Goal: Use online tool/utility: Use online tool/utility

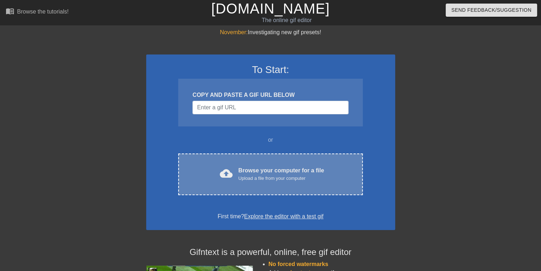
click at [262, 170] on div "Browse your computer for a file Upload a file from your computer" at bounding box center [281, 174] width 86 height 16
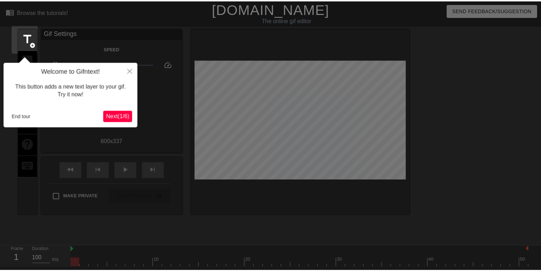
scroll to position [17, 0]
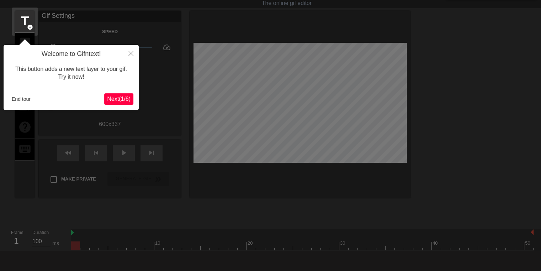
click at [125, 103] on button "Next ( 1 / 6 )" at bounding box center [118, 98] width 29 height 11
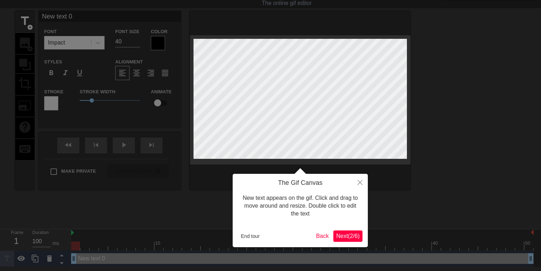
scroll to position [0, 0]
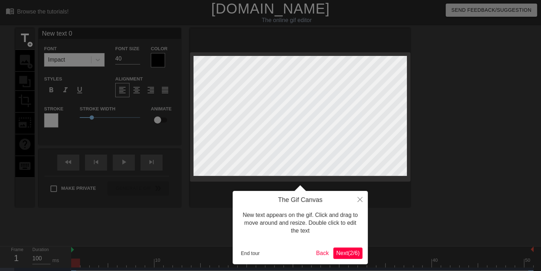
click at [347, 254] on span "Next ( 2 / 6 )" at bounding box center [347, 253] width 23 height 6
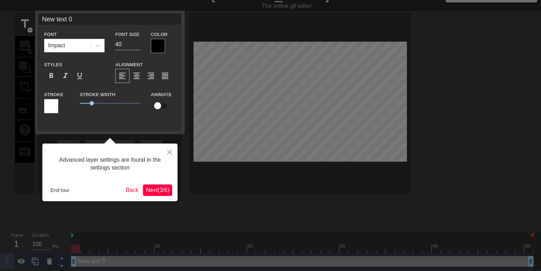
click at [154, 189] on span "Next ( 3 / 6 )" at bounding box center [157, 190] width 23 height 6
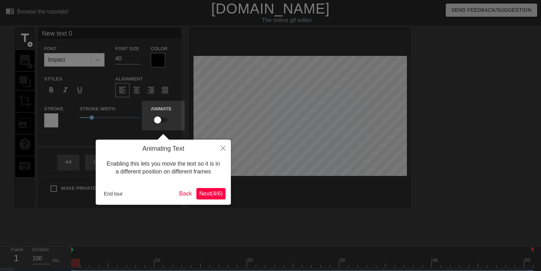
click at [214, 196] on span "Next ( 4 / 6 )" at bounding box center [210, 193] width 23 height 6
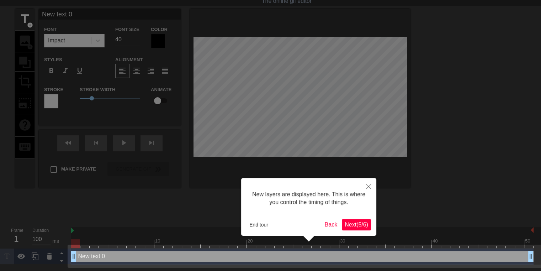
click at [365, 226] on span "Next ( 5 / 6 )" at bounding box center [356, 224] width 23 height 6
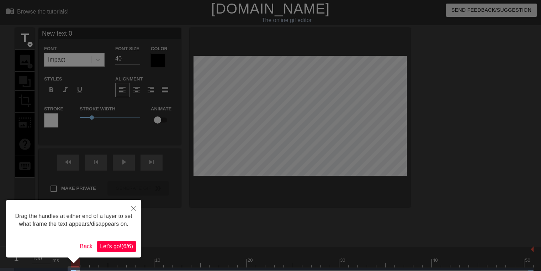
click at [113, 243] on span "Let's go! ( 6 / 6 )" at bounding box center [116, 246] width 33 height 6
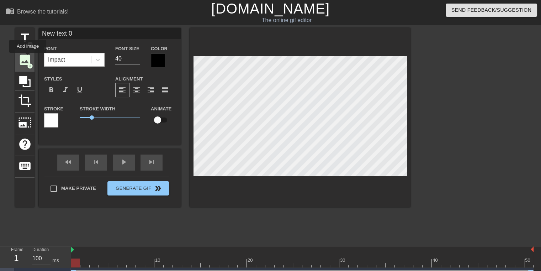
click at [28, 58] on span "image" at bounding box center [25, 60] width 14 height 14
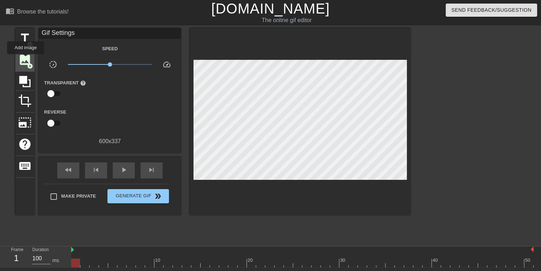
click at [25, 59] on span "image" at bounding box center [25, 60] width 14 height 14
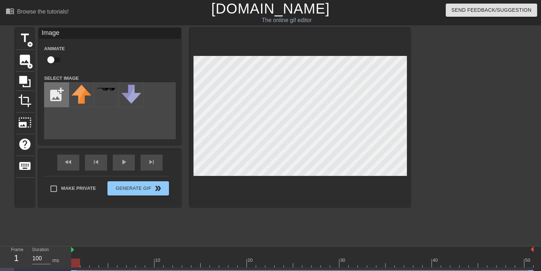
click at [53, 94] on input "file" at bounding box center [56, 95] width 24 height 24
type input "C:\fakepath\SPOILER_ref2.png"
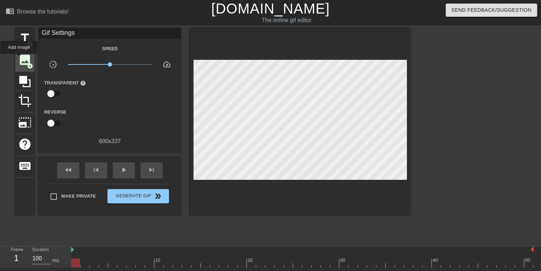
click at [19, 59] on span "image" at bounding box center [25, 60] width 14 height 14
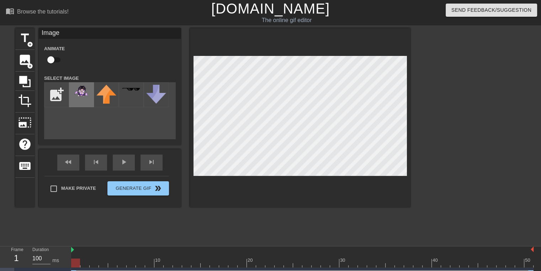
click at [86, 95] on img at bounding box center [82, 90] width 20 height 11
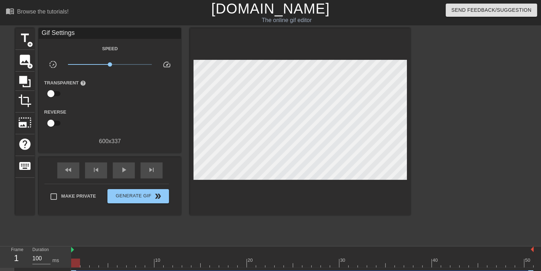
click at [360, 173] on div at bounding box center [300, 121] width 221 height 187
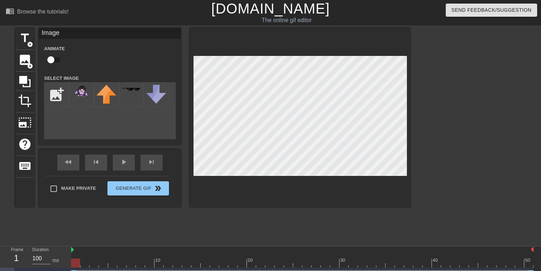
drag, startPoint x: 358, startPoint y: 179, endPoint x: 230, endPoint y: 32, distance: 194.7
click at [230, 32] on div at bounding box center [300, 117] width 221 height 179
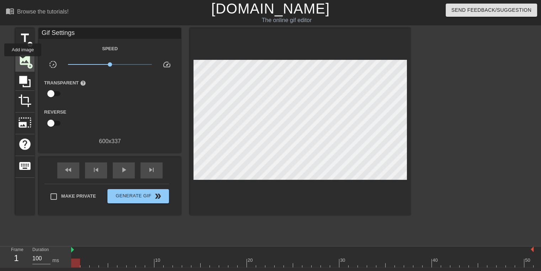
click at [23, 61] on span "image" at bounding box center [25, 60] width 14 height 14
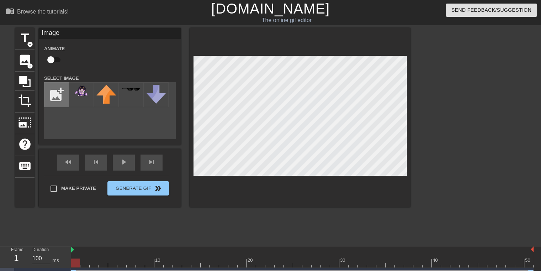
click at [53, 96] on input "file" at bounding box center [56, 95] width 24 height 24
type input "C:\fakepath\SPOILER_ref1.png"
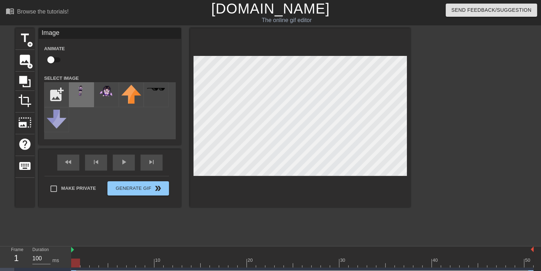
click at [84, 96] on img at bounding box center [82, 90] width 20 height 11
click at [161, 56] on div "title add_circle image add_circle crop photo_size_select_large help keyboard Im…" at bounding box center [212, 117] width 395 height 179
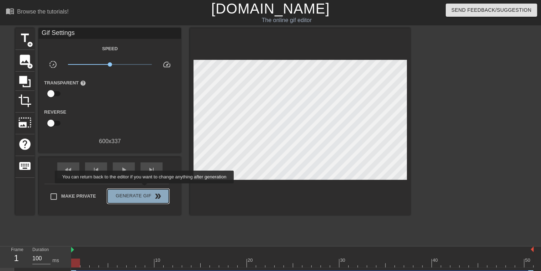
click at [145, 189] on button "Generate Gif double_arrow" at bounding box center [138, 196] width 62 height 14
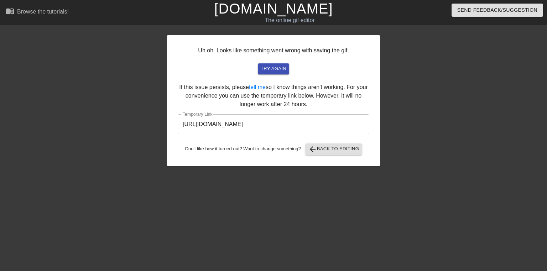
click at [338, 127] on input "[URL][DOMAIN_NAME]" at bounding box center [273, 124] width 191 height 20
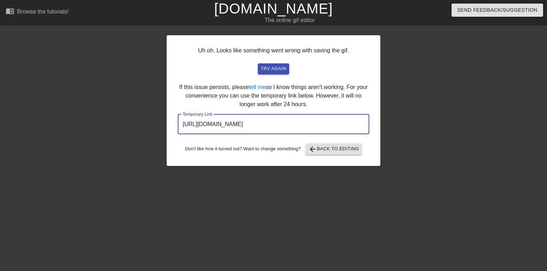
click at [329, 129] on input "[URL][DOMAIN_NAME]" at bounding box center [273, 124] width 191 height 20
click at [327, 127] on input "[URL][DOMAIN_NAME]" at bounding box center [273, 124] width 191 height 20
drag, startPoint x: 327, startPoint y: 127, endPoint x: 140, endPoint y: 120, distance: 188.0
click at [140, 120] on div "Uh oh. Looks like something went wrong with saving the gif. try again If this i…" at bounding box center [273, 135] width 547 height 214
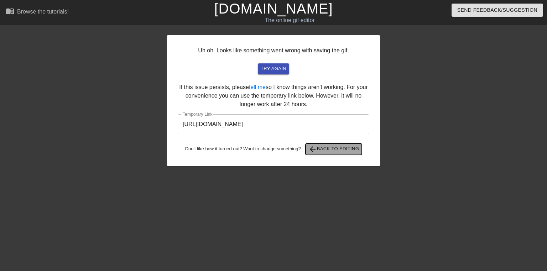
click at [342, 150] on span "arrow_back Back to Editing" at bounding box center [333, 149] width 51 height 9
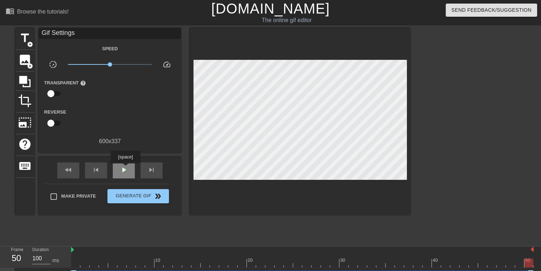
click at [125, 169] on span "play_arrow" at bounding box center [124, 169] width 9 height 9
click at [46, 257] on input "100" at bounding box center [41, 258] width 18 height 11
drag, startPoint x: 129, startPoint y: 169, endPoint x: 124, endPoint y: 174, distance: 7.5
click at [128, 169] on div "pause" at bounding box center [124, 170] width 22 height 16
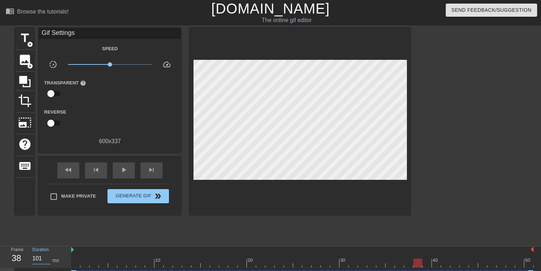
click at [48, 258] on input "101" at bounding box center [41, 258] width 18 height 11
click at [47, 258] on input "202" at bounding box center [41, 258] width 18 height 11
click at [49, 259] on input "201" at bounding box center [41, 258] width 18 height 11
click at [49, 259] on input "200" at bounding box center [41, 258] width 18 height 11
click at [129, 171] on div "play_arrow" at bounding box center [124, 170] width 22 height 16
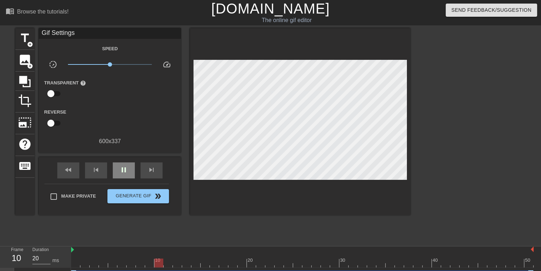
type input "100"
click at [125, 173] on span "pause" at bounding box center [124, 169] width 9 height 9
